Goal: Task Accomplishment & Management: Manage account settings

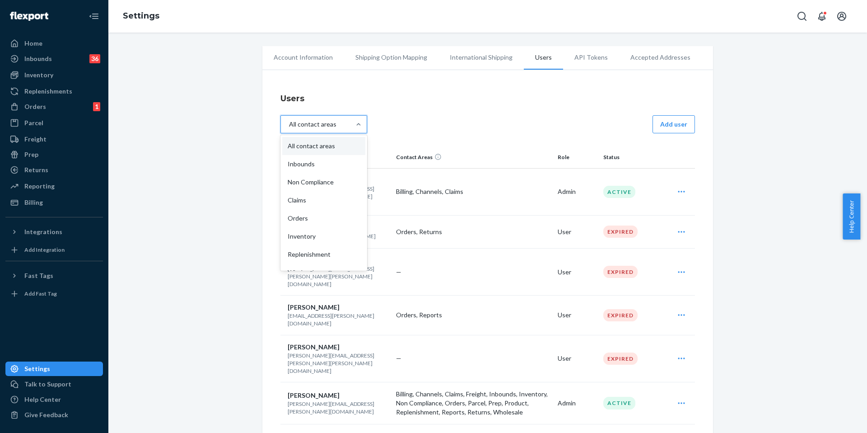
click at [355, 115] on div "All contact areas" at bounding box center [323, 124] width 87 height 18
click at [293, 124] on input "option All contact areas focused, 1 of 16. 16 results available. Use Up and Dow…" at bounding box center [293, 124] width 0 height 0
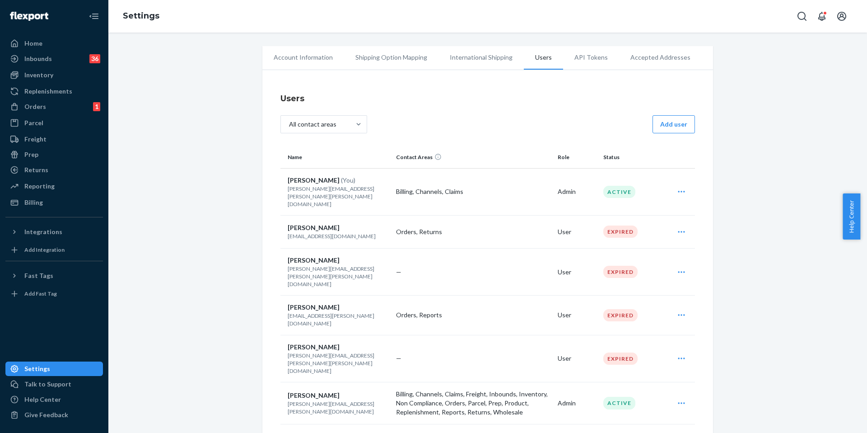
click at [612, 156] on th "Status" at bounding box center [633, 157] width 66 height 22
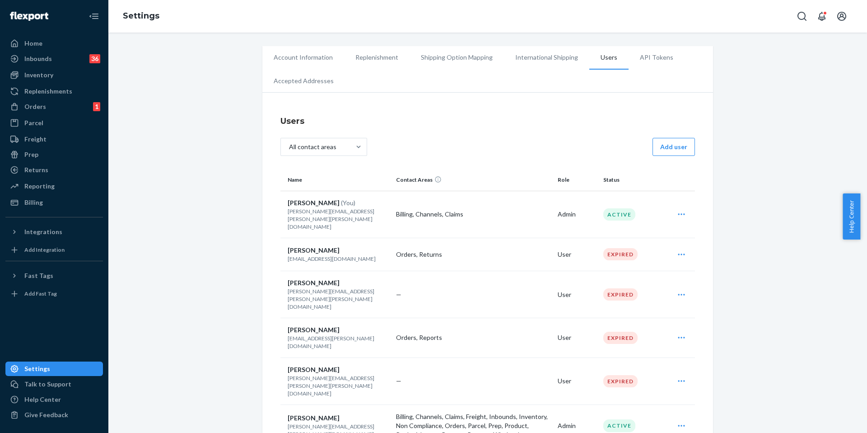
click at [609, 177] on th "Status" at bounding box center [633, 180] width 66 height 22
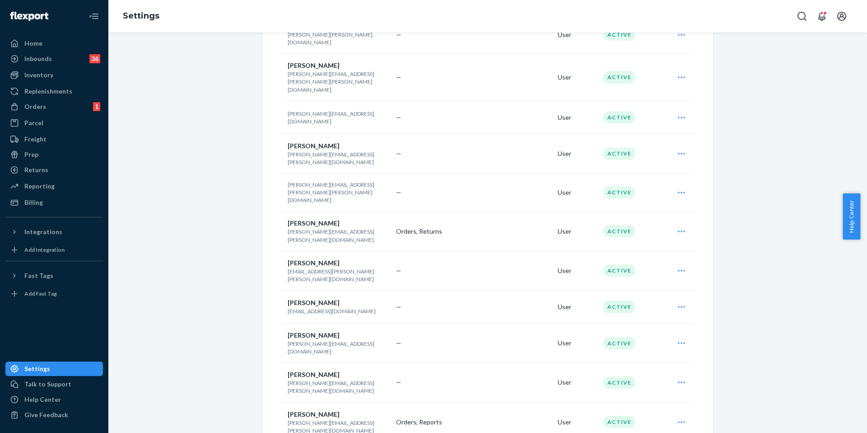
scroll to position [1181, 0]
